Goal: Information Seeking & Learning: Check status

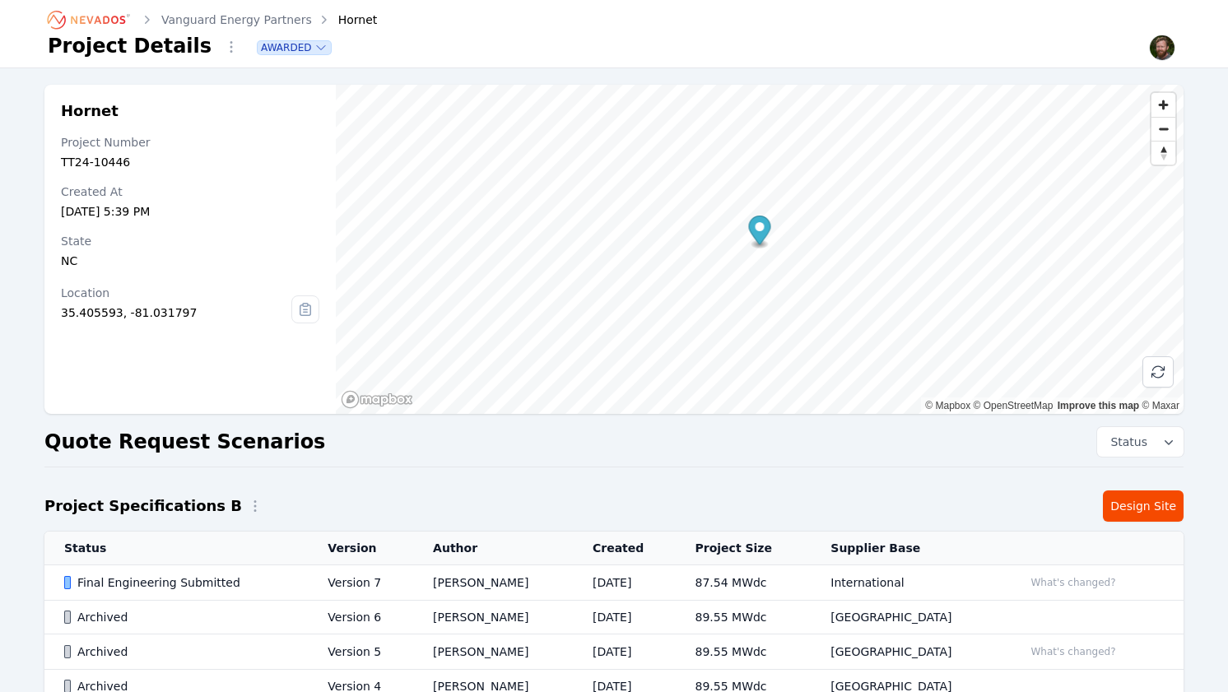
click at [228, 13] on link "Vanguard Energy Partners" at bounding box center [236, 20] width 151 height 16
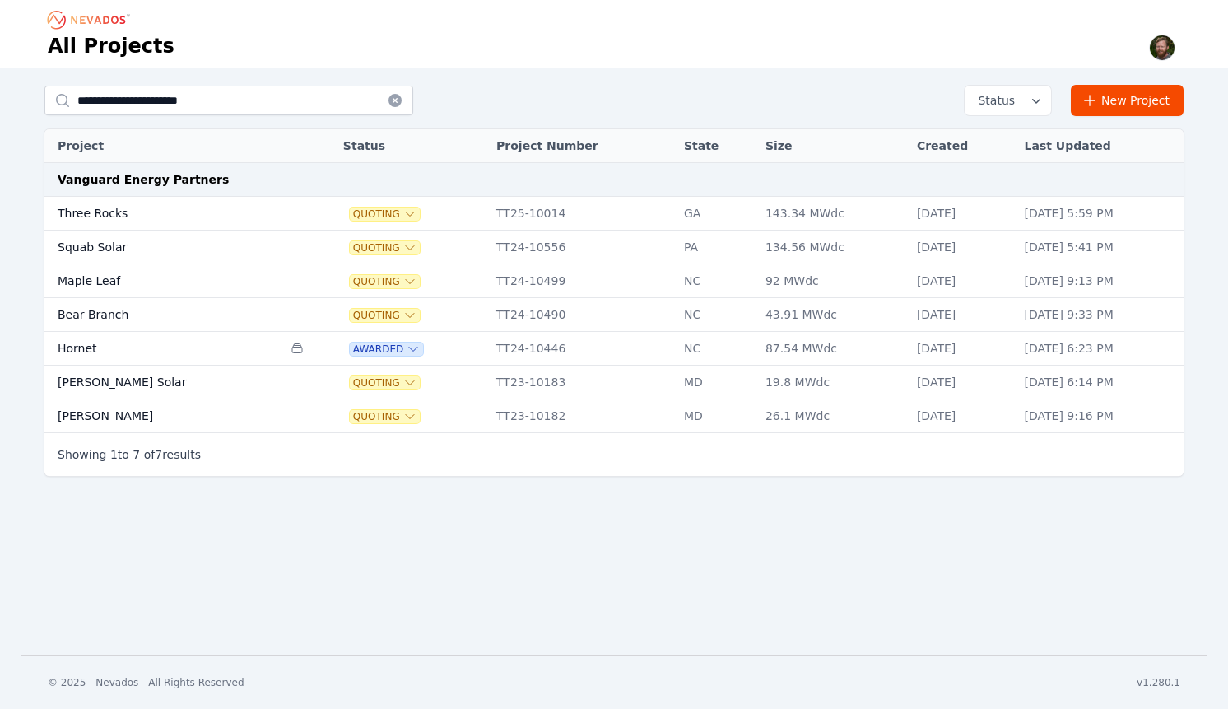
click at [93, 213] on td "Three Rocks" at bounding box center [163, 214] width 238 height 34
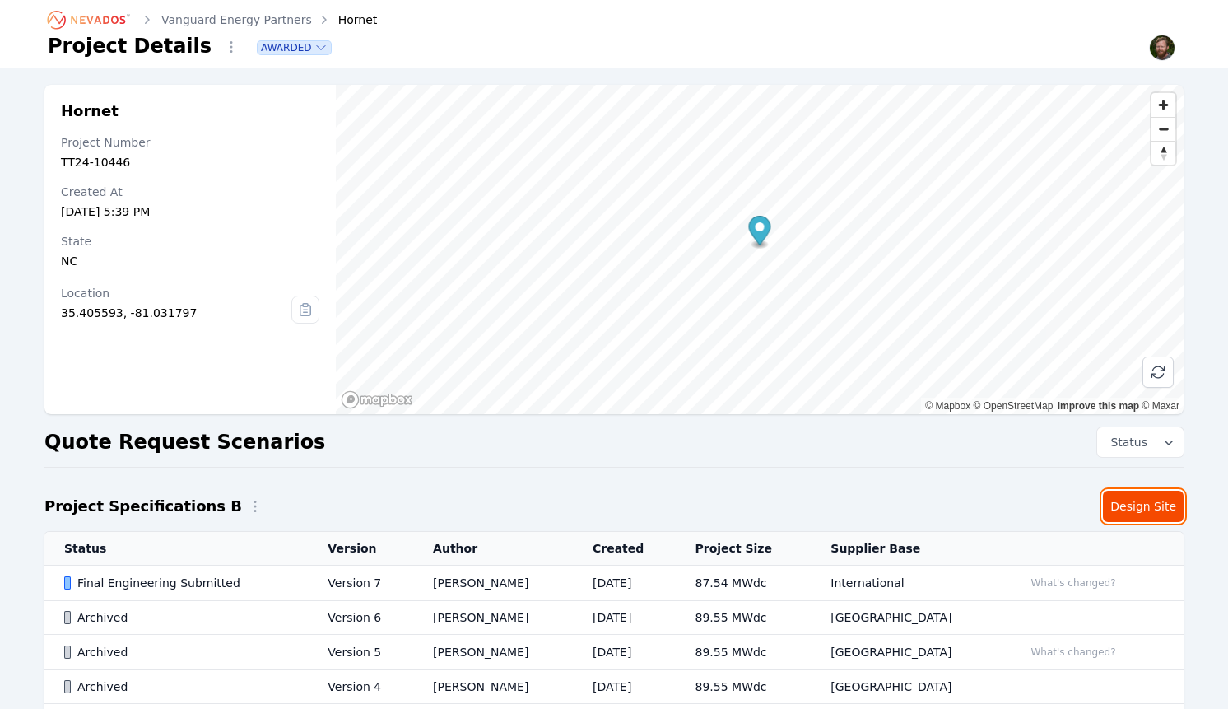
click at [1126, 501] on link "Design Site" at bounding box center [1143, 506] width 81 height 31
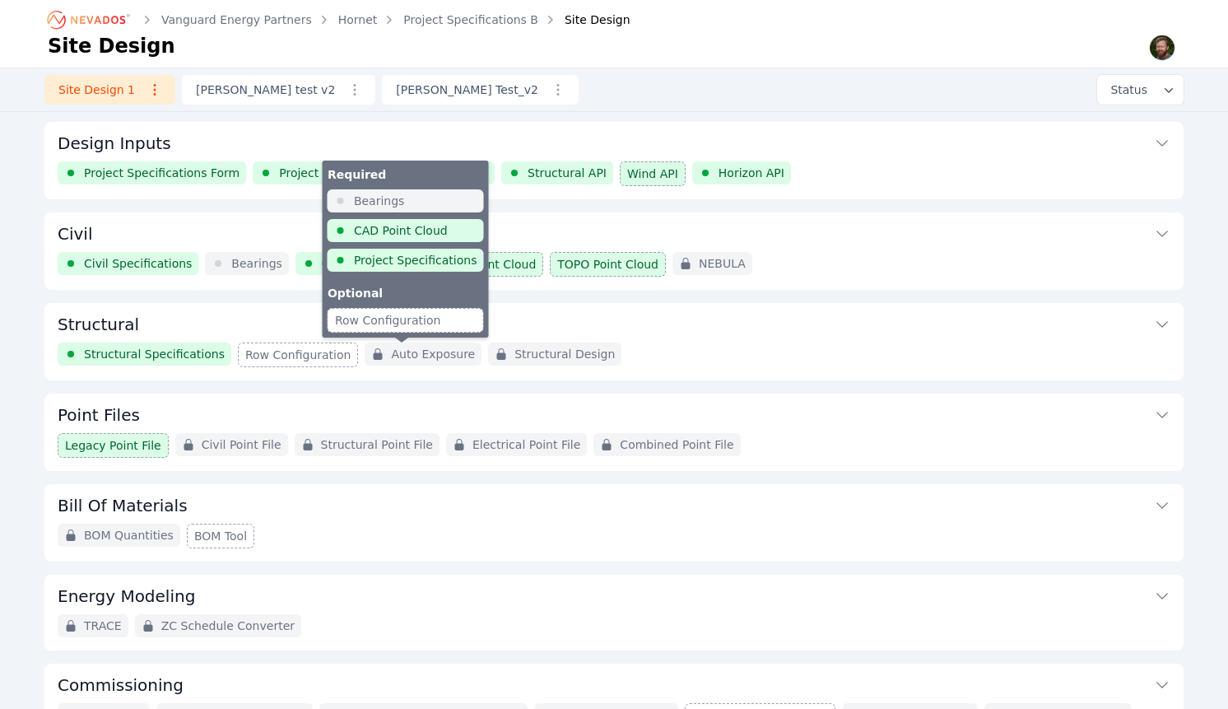
click at [396, 355] on span "Auto Exposure" at bounding box center [433, 354] width 84 height 16
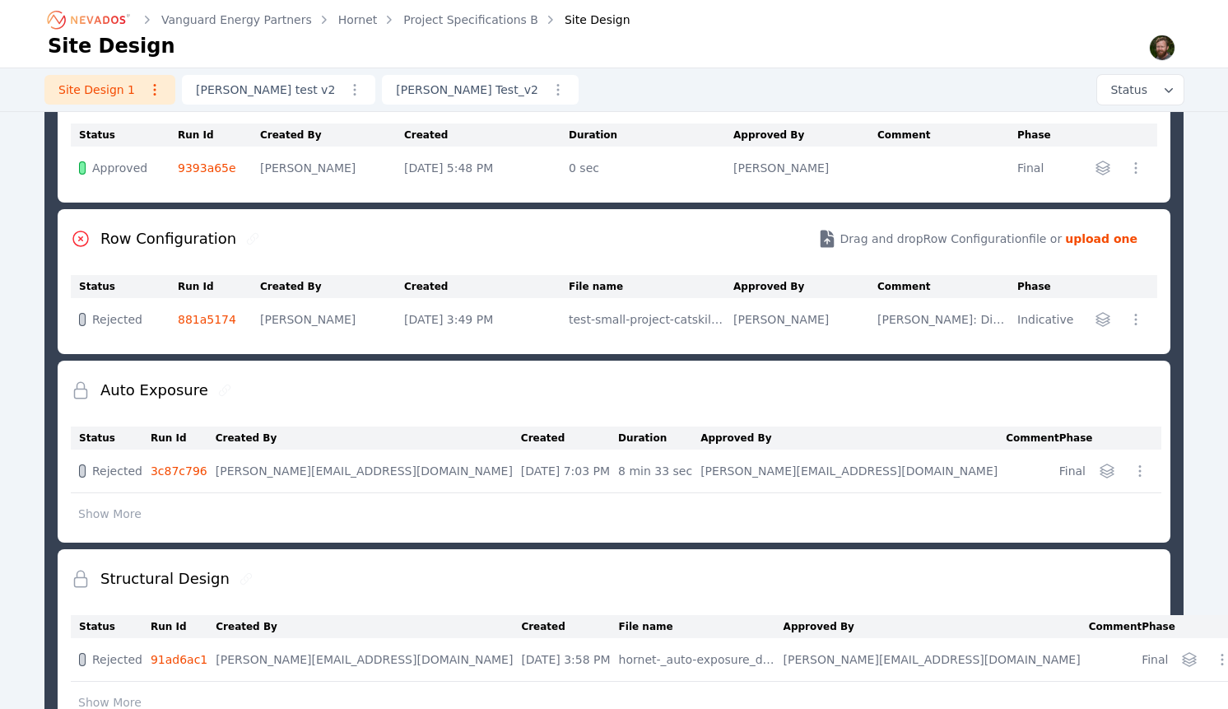
scroll to position [330, 0]
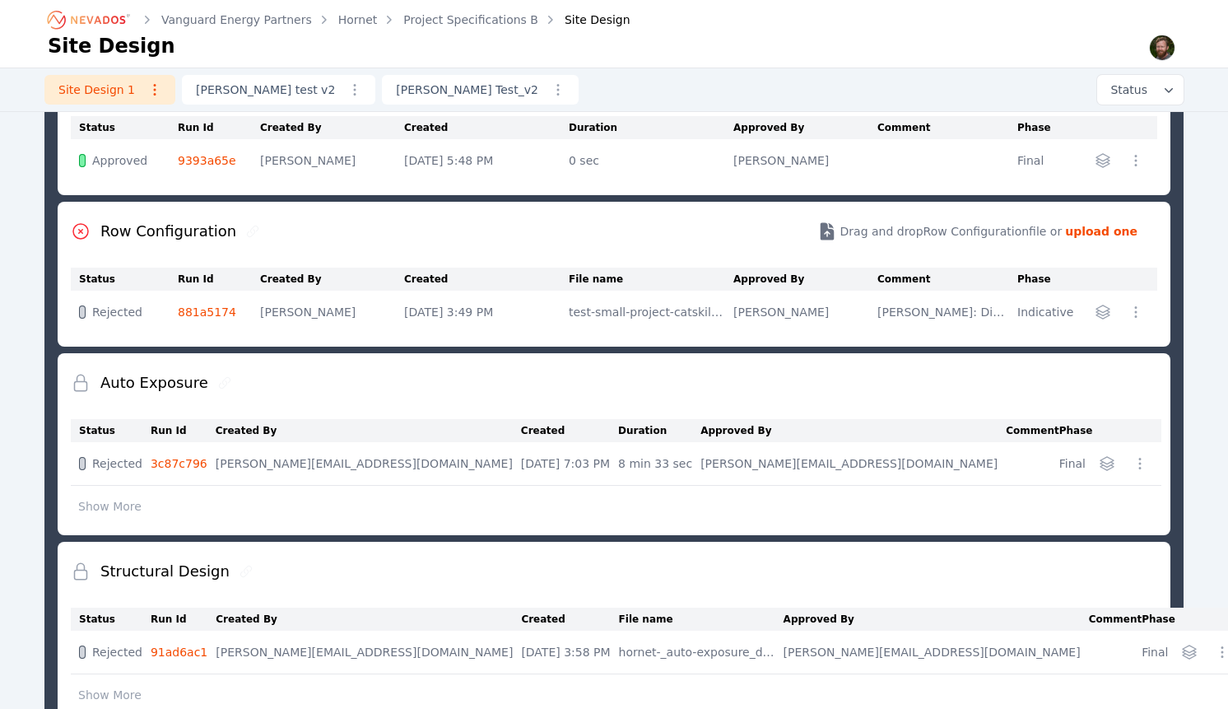
click at [125, 506] on button "Show More" at bounding box center [110, 506] width 78 height 31
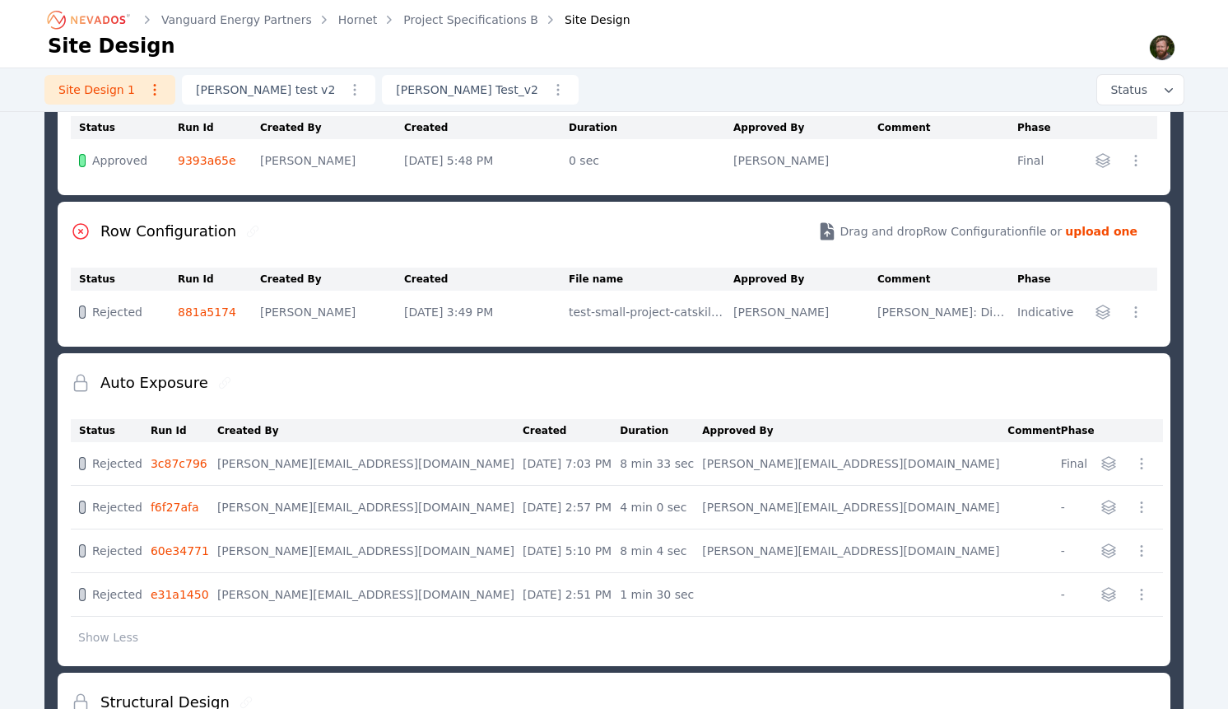
click at [385, 99] on link "[PERSON_NAME] Test_v2" at bounding box center [480, 90] width 197 height 30
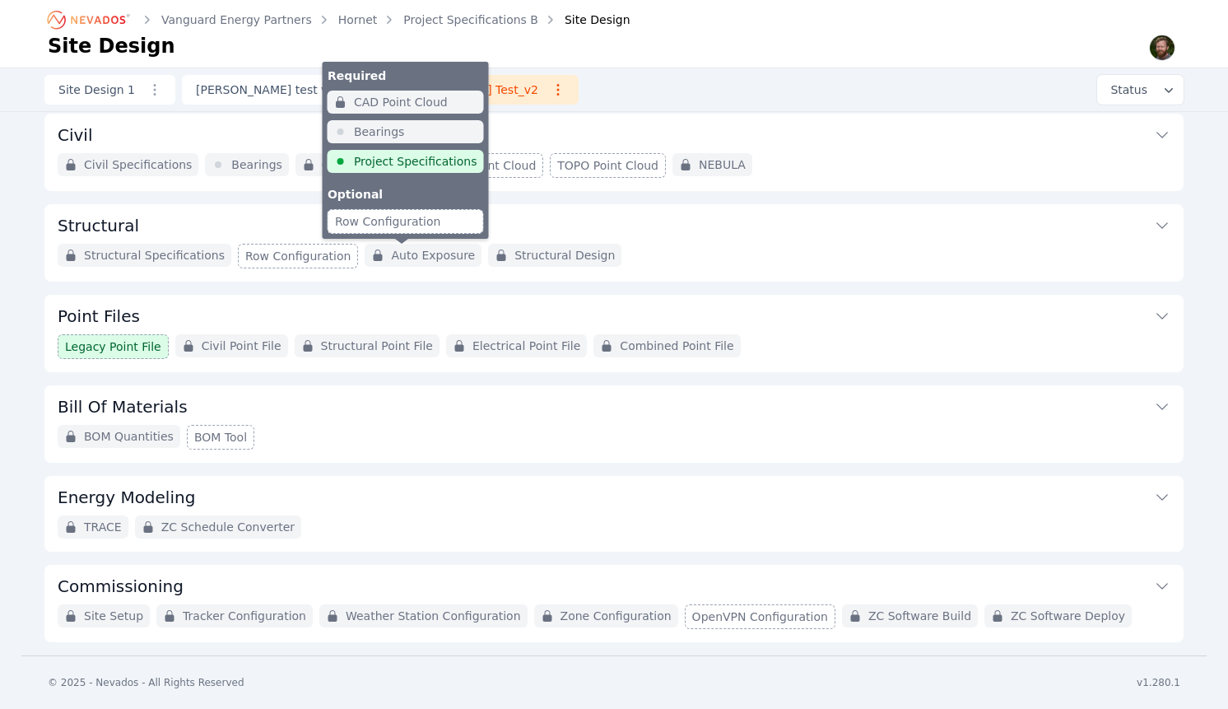
click at [391, 252] on span "Auto Exposure" at bounding box center [433, 255] width 84 height 16
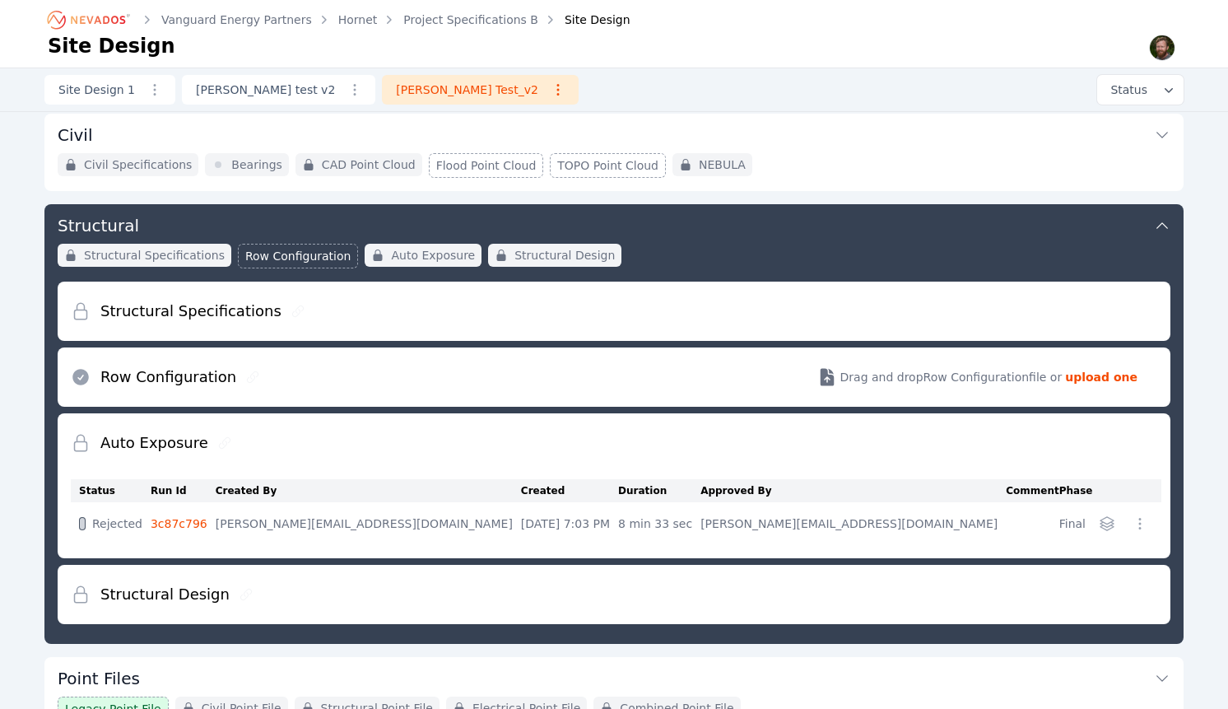
scroll to position [179, 0]
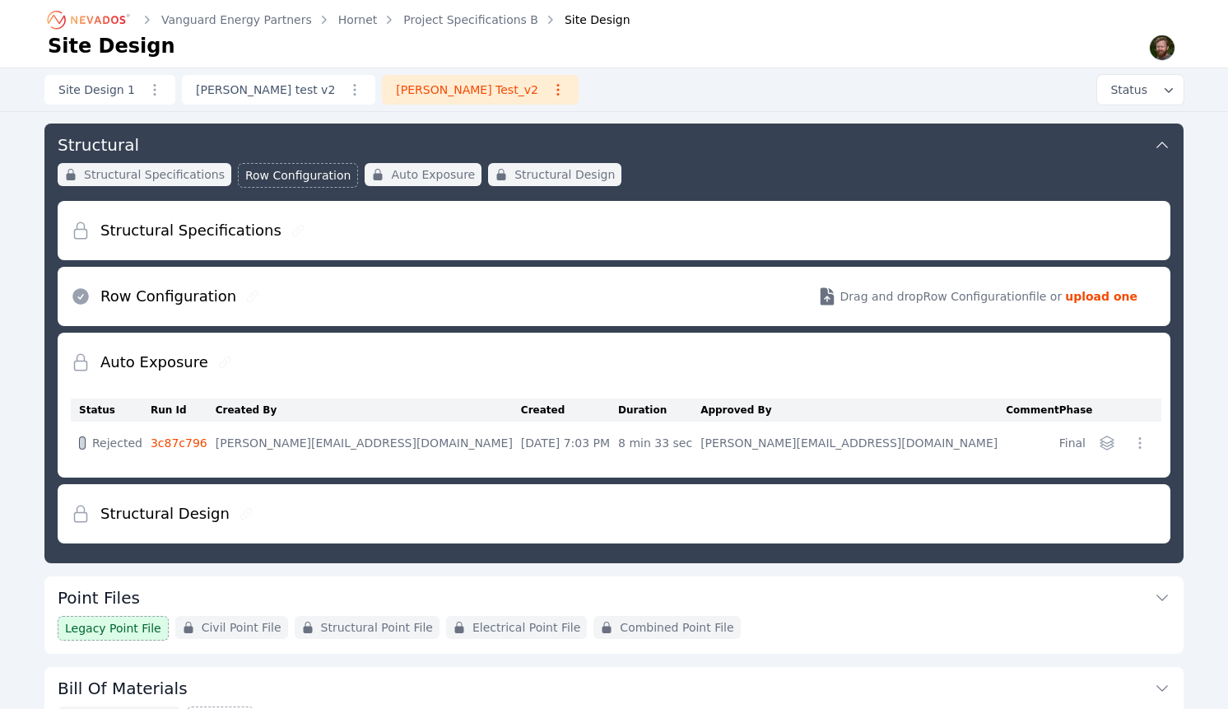
click at [104, 449] on span "Rejected" at bounding box center [117, 443] width 50 height 16
click at [239, 84] on link "[PERSON_NAME] test v2" at bounding box center [278, 90] width 193 height 30
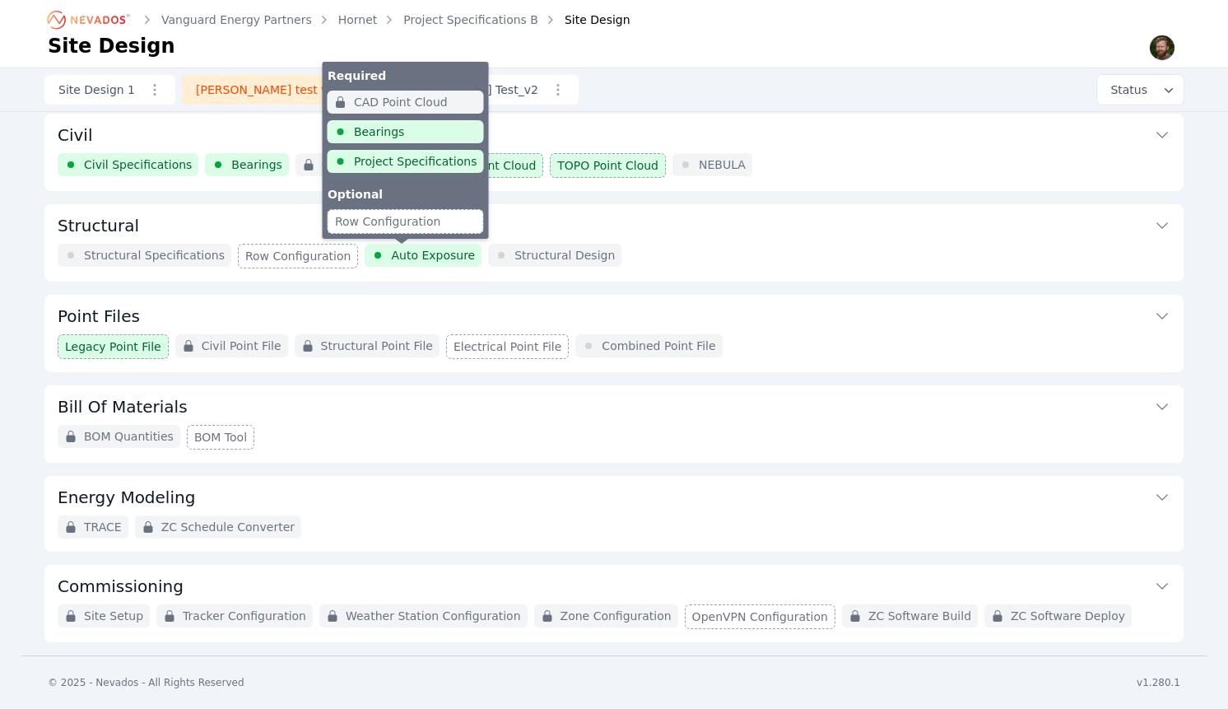
click at [391, 253] on span "Auto Exposure" at bounding box center [433, 255] width 84 height 16
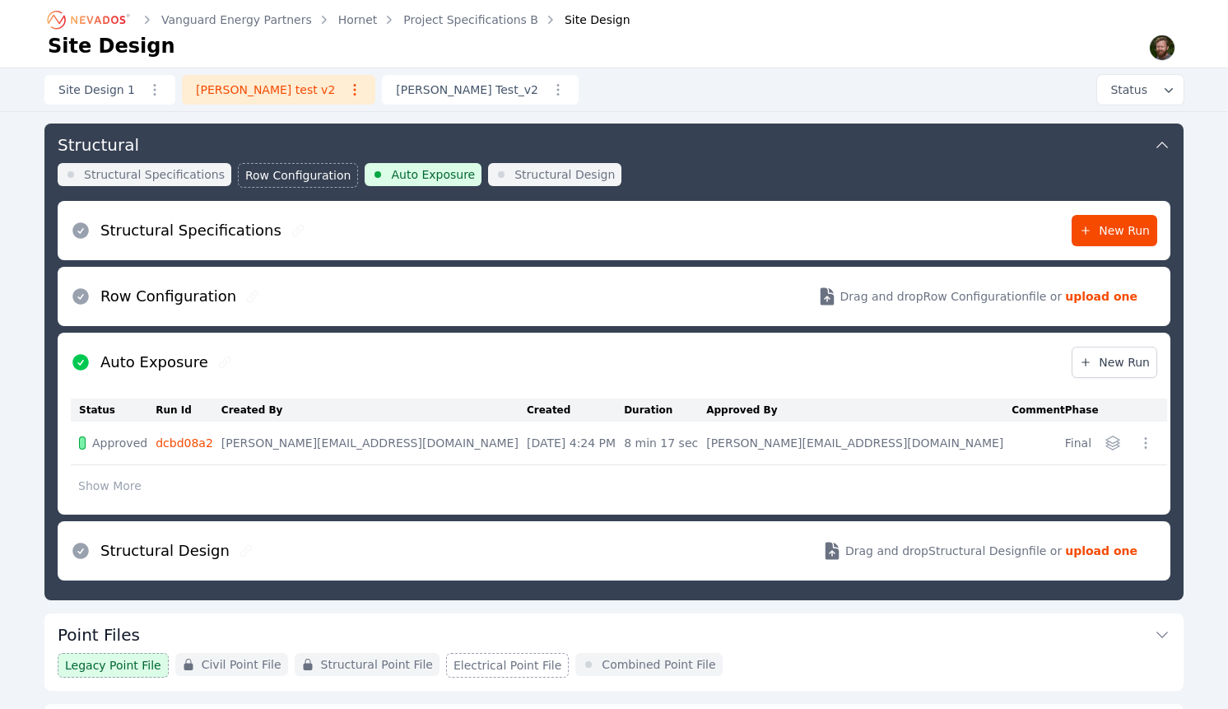
click at [1144, 444] on icon "button" at bounding box center [1146, 443] width 16 height 16
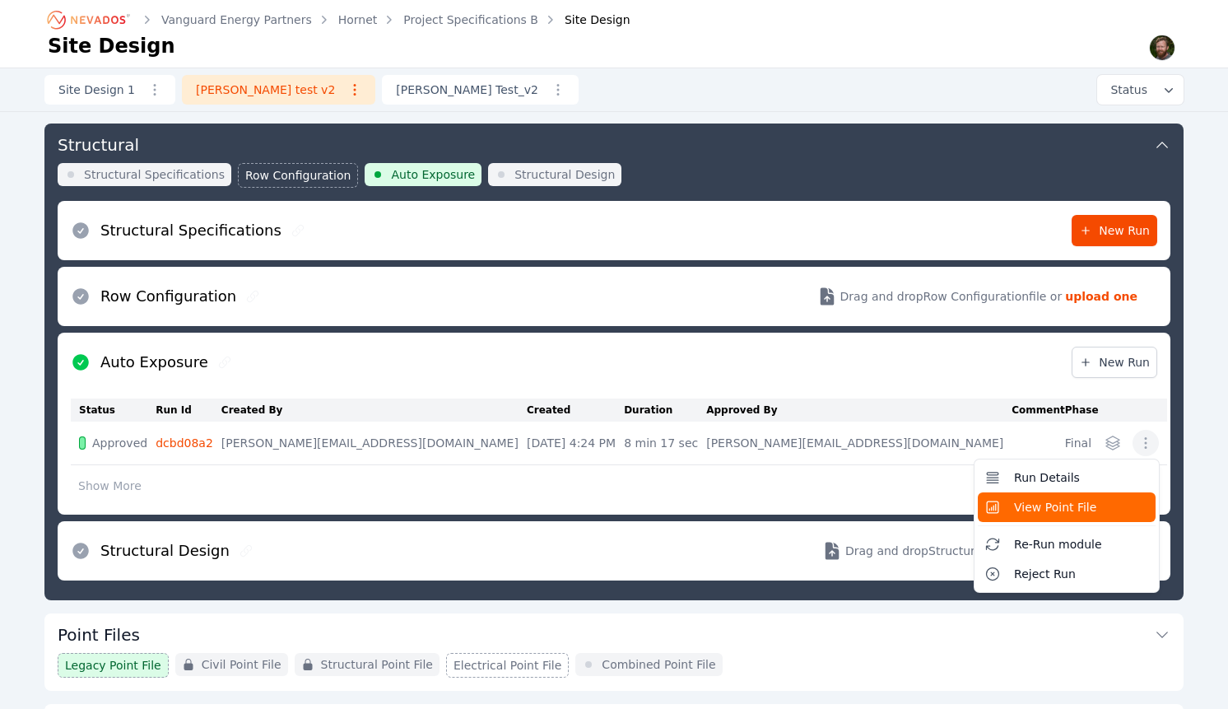
click at [1065, 503] on span "View Point File" at bounding box center [1055, 507] width 82 height 16
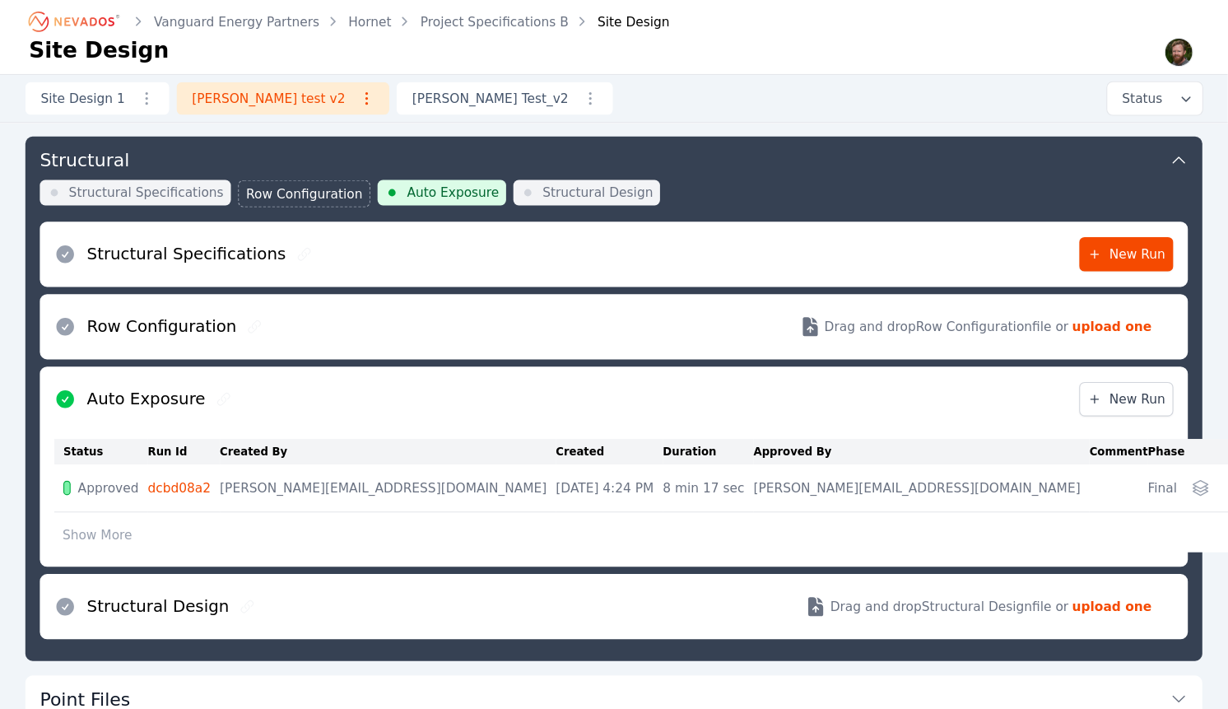
scroll to position [179, 0]
